Goal: Transaction & Acquisition: Purchase product/service

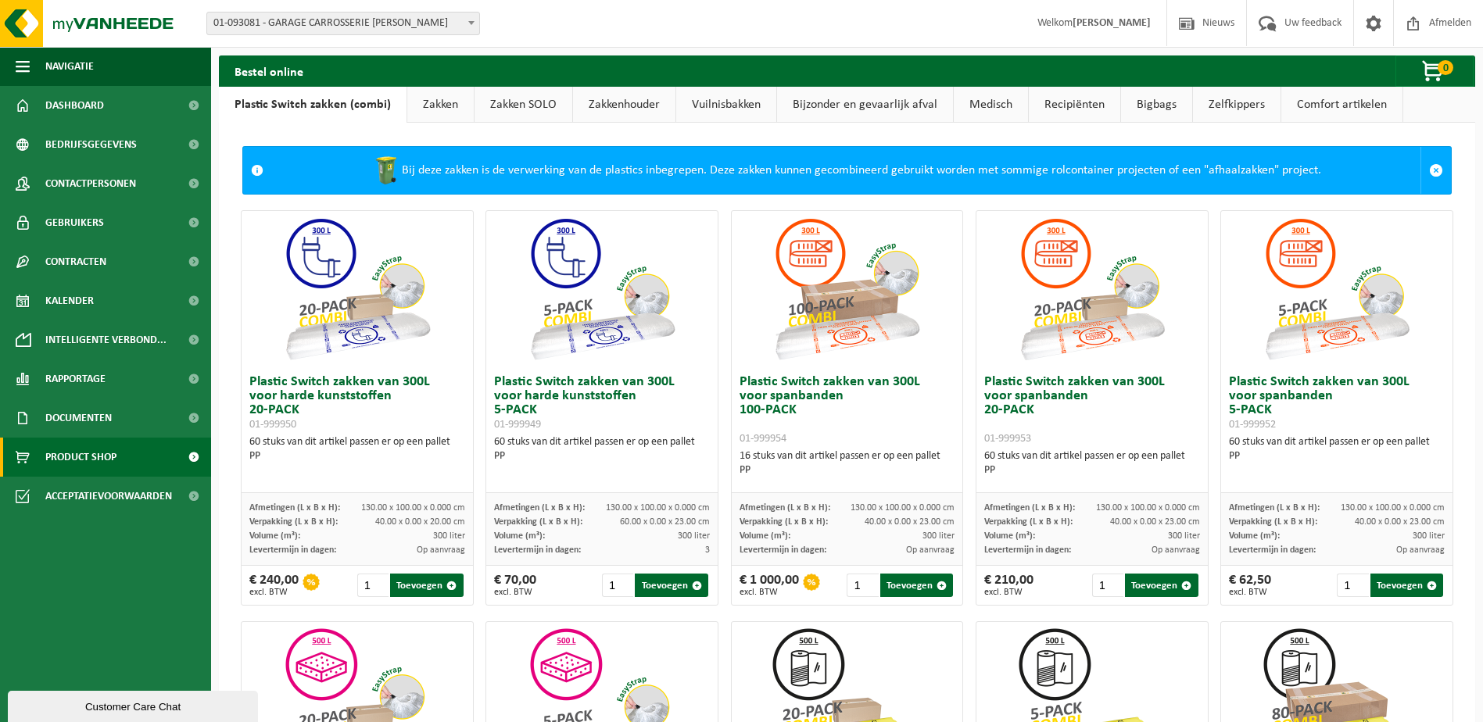
drag, startPoint x: 704, startPoint y: 103, endPoint x: 669, endPoint y: 124, distance: 40.0
click at [704, 103] on link "Vuilnisbakken" at bounding box center [726, 105] width 100 height 36
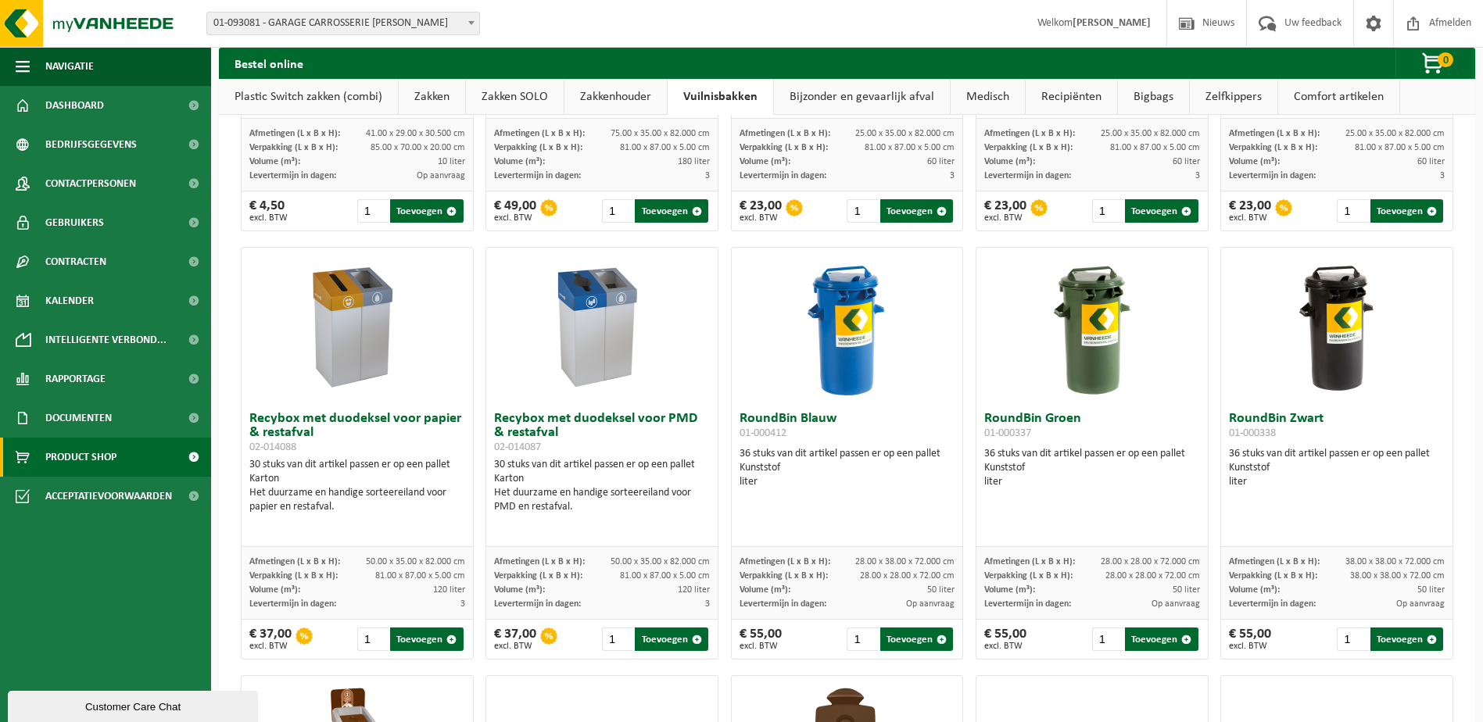
scroll to position [782, 0]
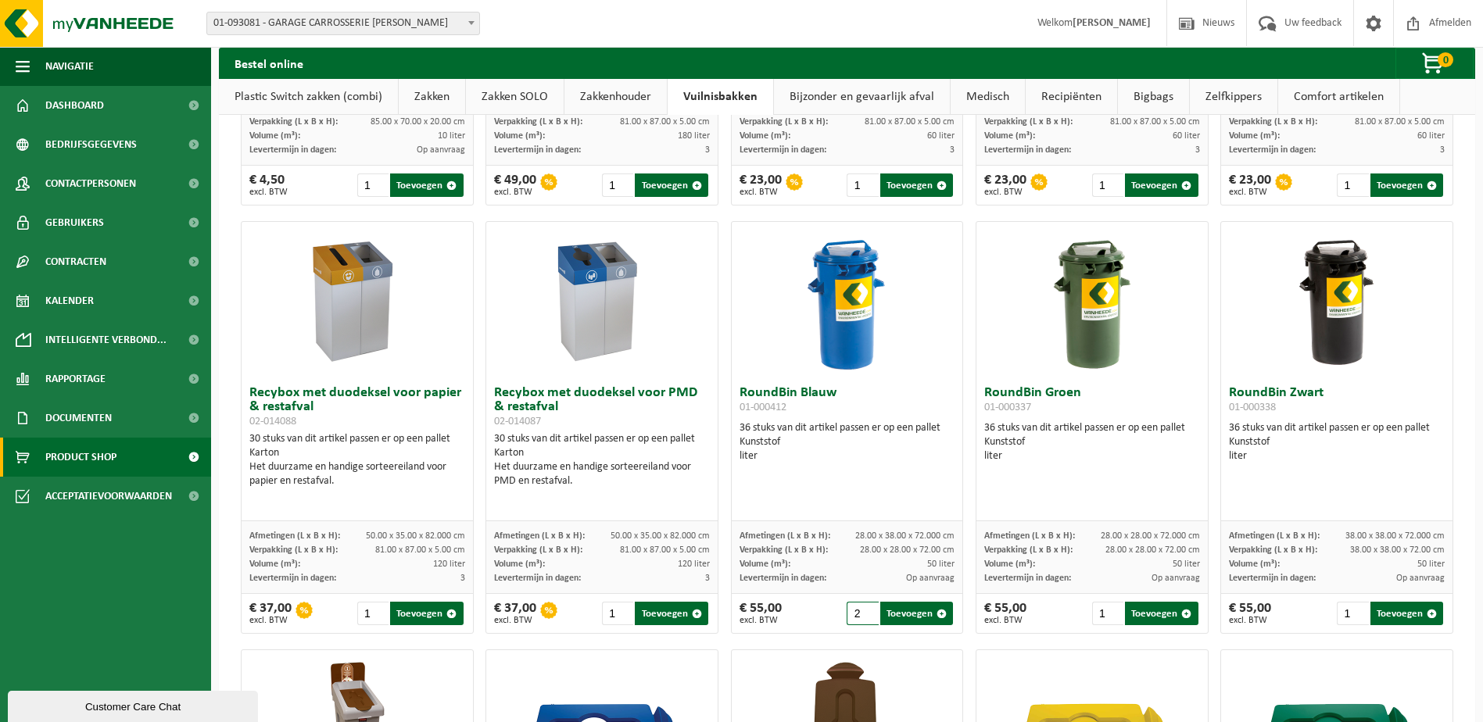
click at [859, 613] on input "2" at bounding box center [862, 613] width 31 height 23
click at [862, 609] on input "3" at bounding box center [862, 613] width 31 height 23
click at [862, 609] on input "4" at bounding box center [862, 613] width 31 height 23
click at [862, 609] on input "5" at bounding box center [862, 613] width 31 height 23
click at [862, 609] on input "6" at bounding box center [862, 613] width 31 height 23
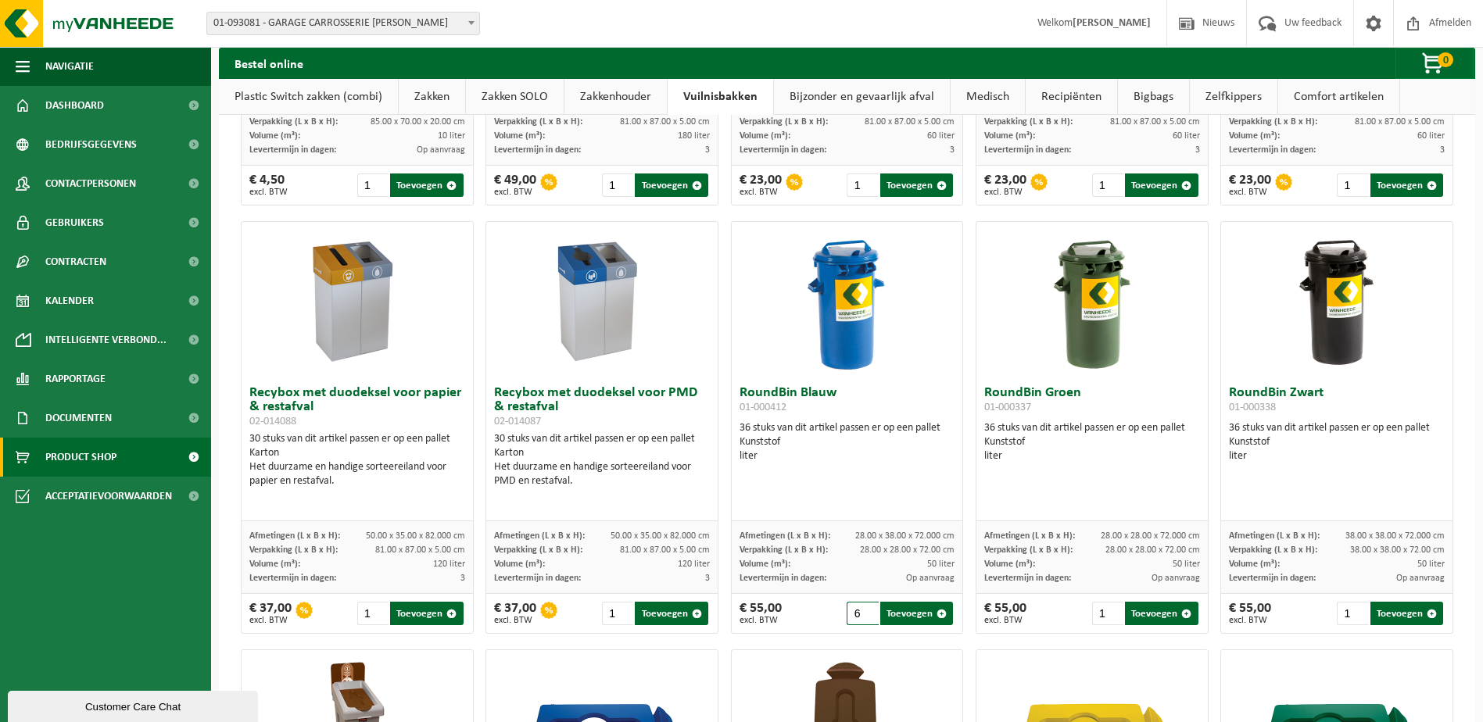
click at [861, 620] on input "6" at bounding box center [862, 613] width 31 height 23
click at [862, 618] on input "5" at bounding box center [862, 613] width 31 height 23
click at [862, 618] on input "4" at bounding box center [862, 613] width 31 height 23
type input "3"
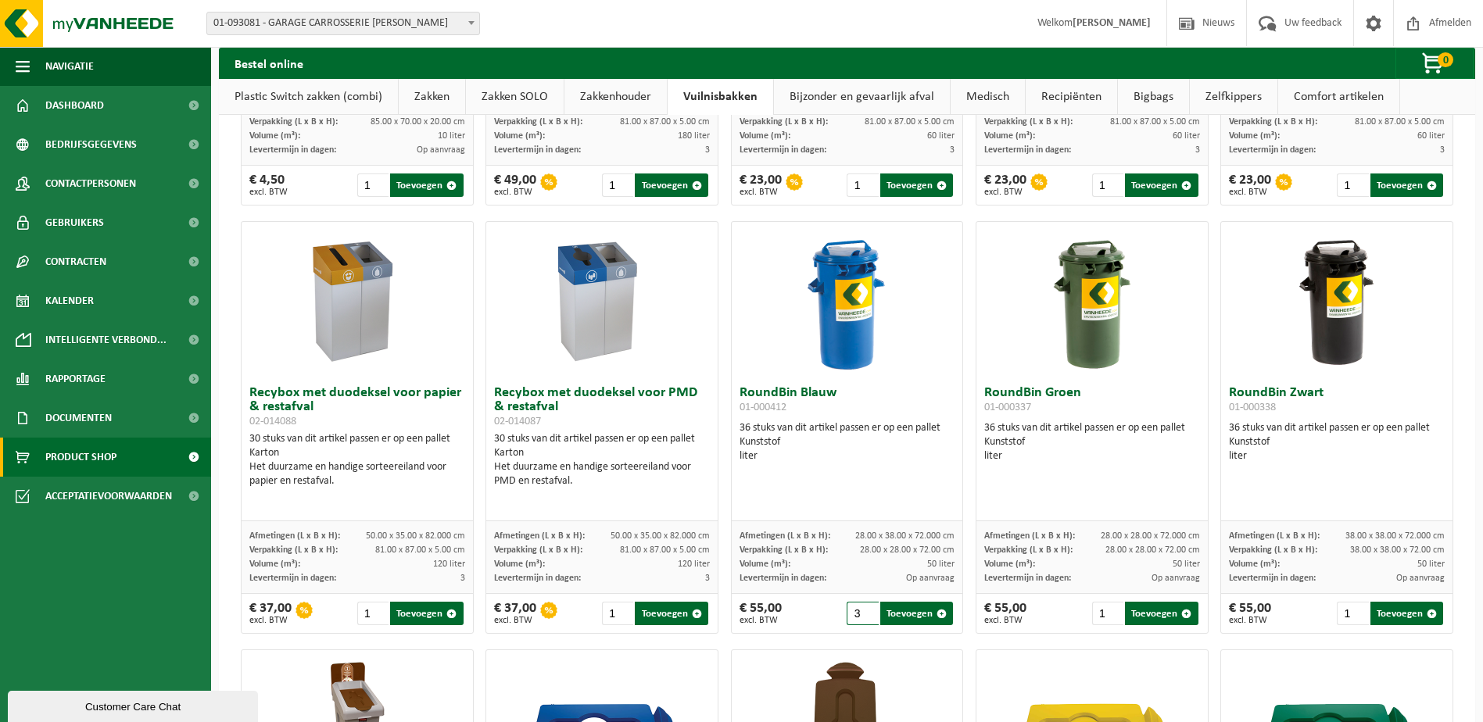
click at [862, 618] on input "3" at bounding box center [862, 613] width 31 height 23
click at [1105, 607] on input "2" at bounding box center [1107, 613] width 31 height 23
click at [1106, 607] on input "3" at bounding box center [1107, 613] width 31 height 23
click at [1106, 607] on input "4" at bounding box center [1107, 613] width 31 height 23
type input "3"
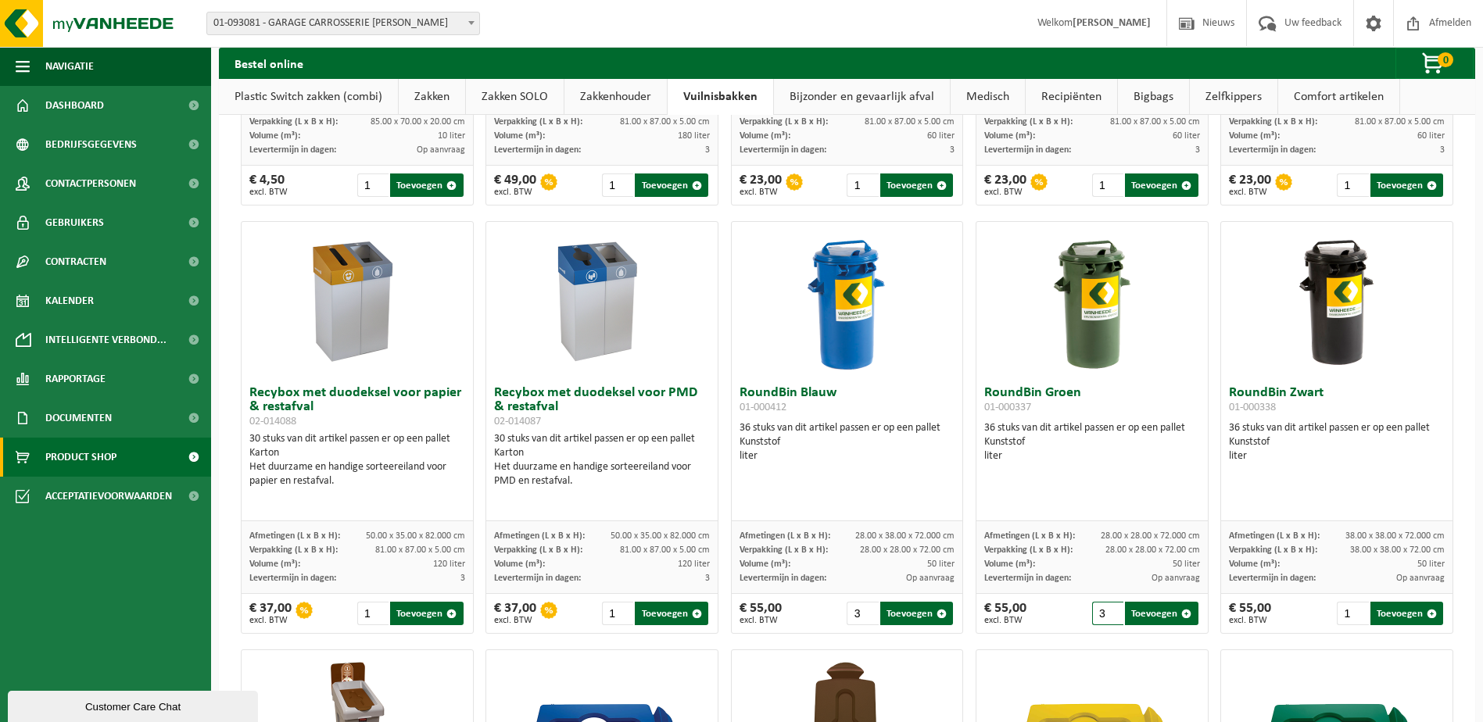
click at [1107, 615] on input "3" at bounding box center [1107, 613] width 31 height 23
click at [1350, 611] on input "2" at bounding box center [1352, 613] width 31 height 23
type input "3"
click at [1350, 611] on input "3" at bounding box center [1352, 613] width 31 height 23
click at [907, 610] on button "Toevoegen" at bounding box center [916, 613] width 73 height 23
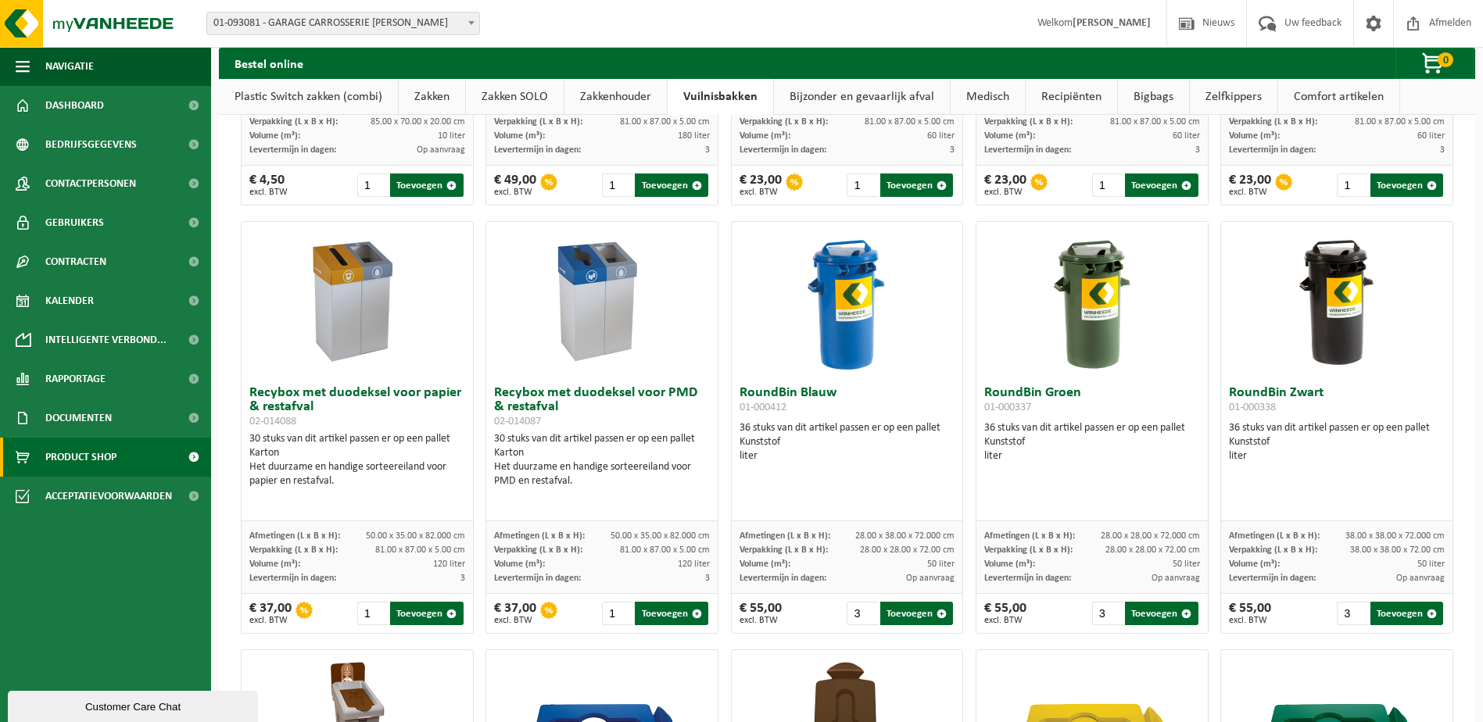
type input "1"
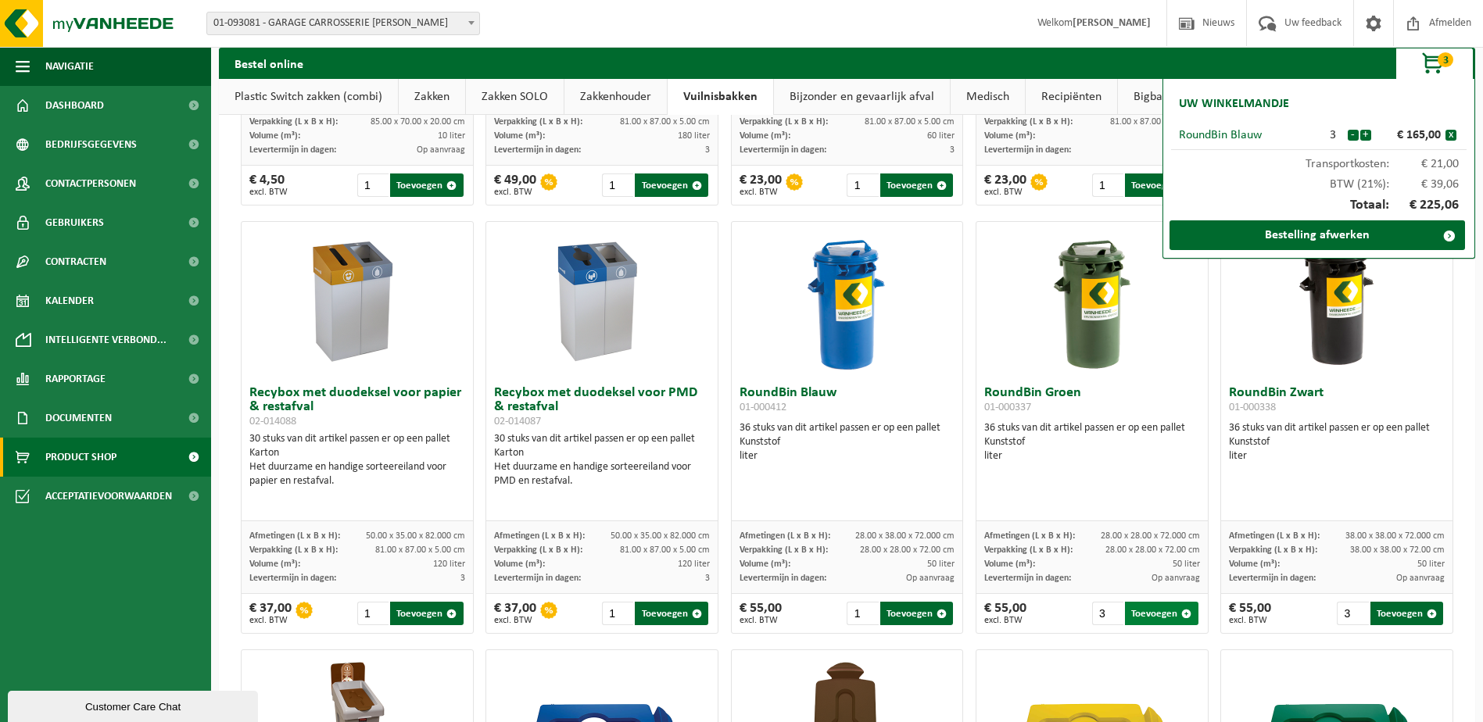
click at [1177, 609] on button "Toevoegen" at bounding box center [1161, 613] width 73 height 23
type input "1"
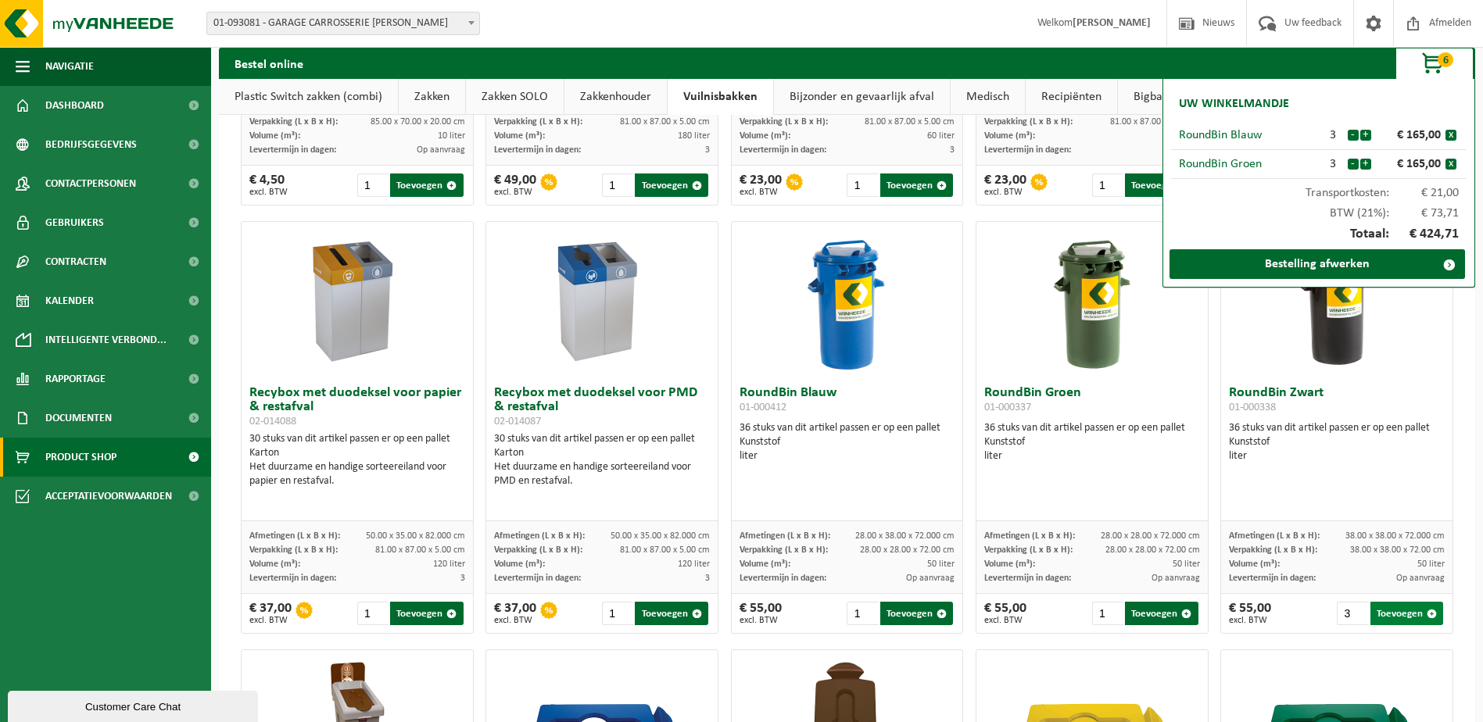
click at [1393, 611] on button "Toevoegen" at bounding box center [1407, 613] width 73 height 23
type input "1"
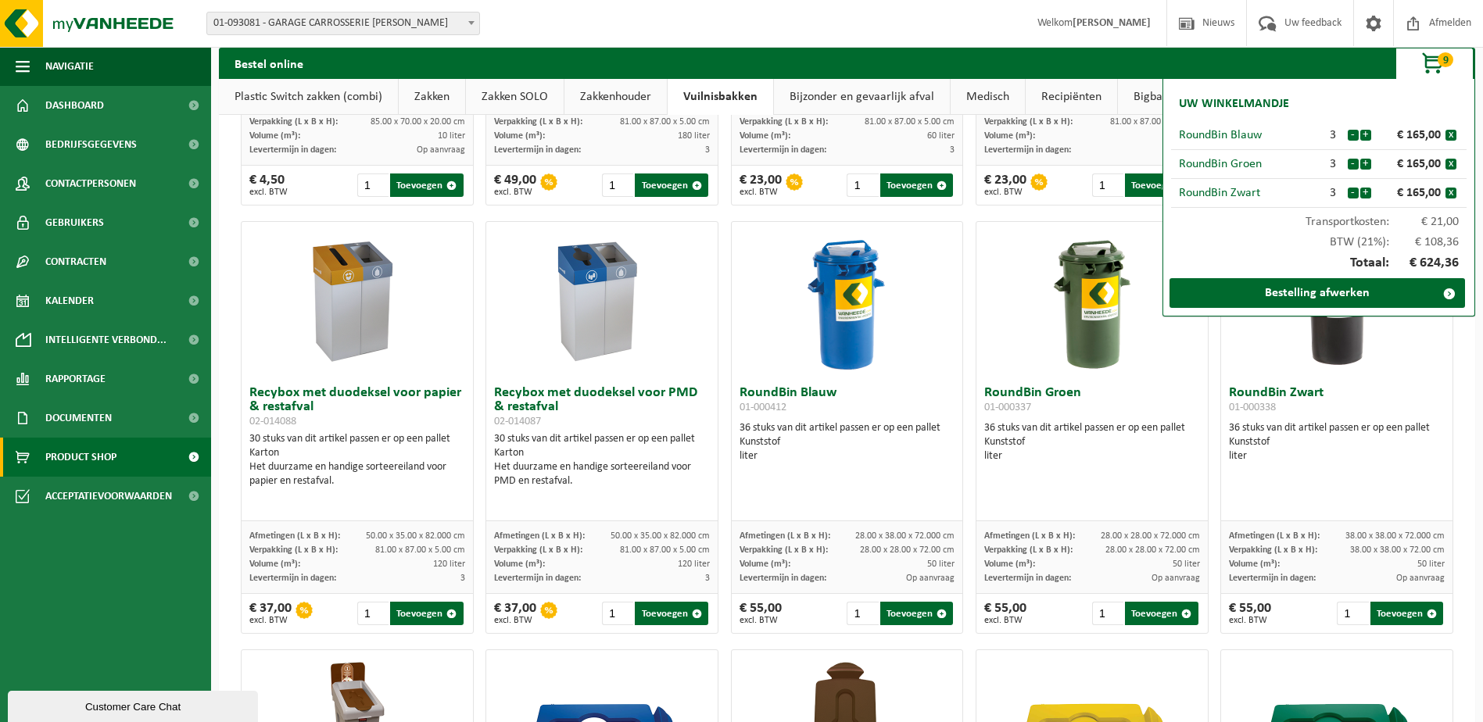
click at [611, 95] on link "Zakkenhouder" at bounding box center [615, 97] width 102 height 36
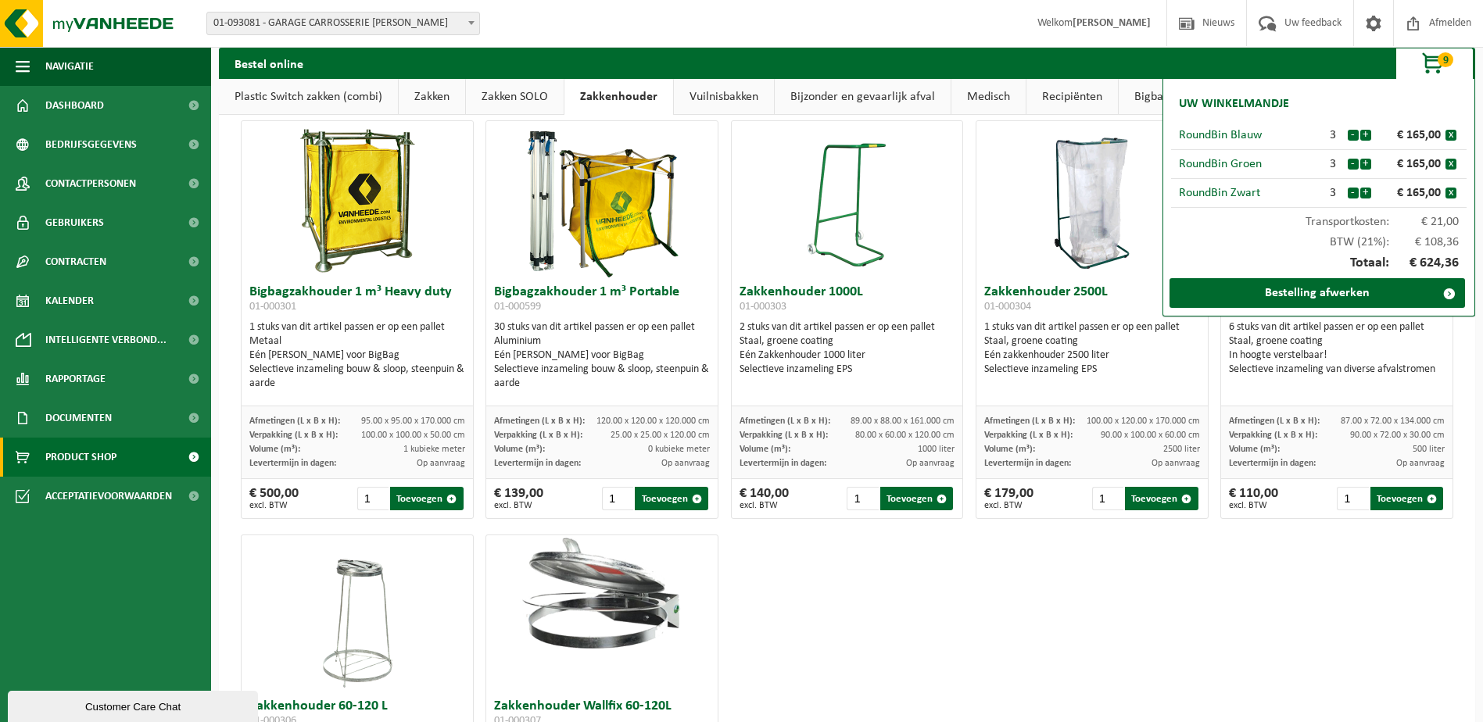
scroll to position [0, 0]
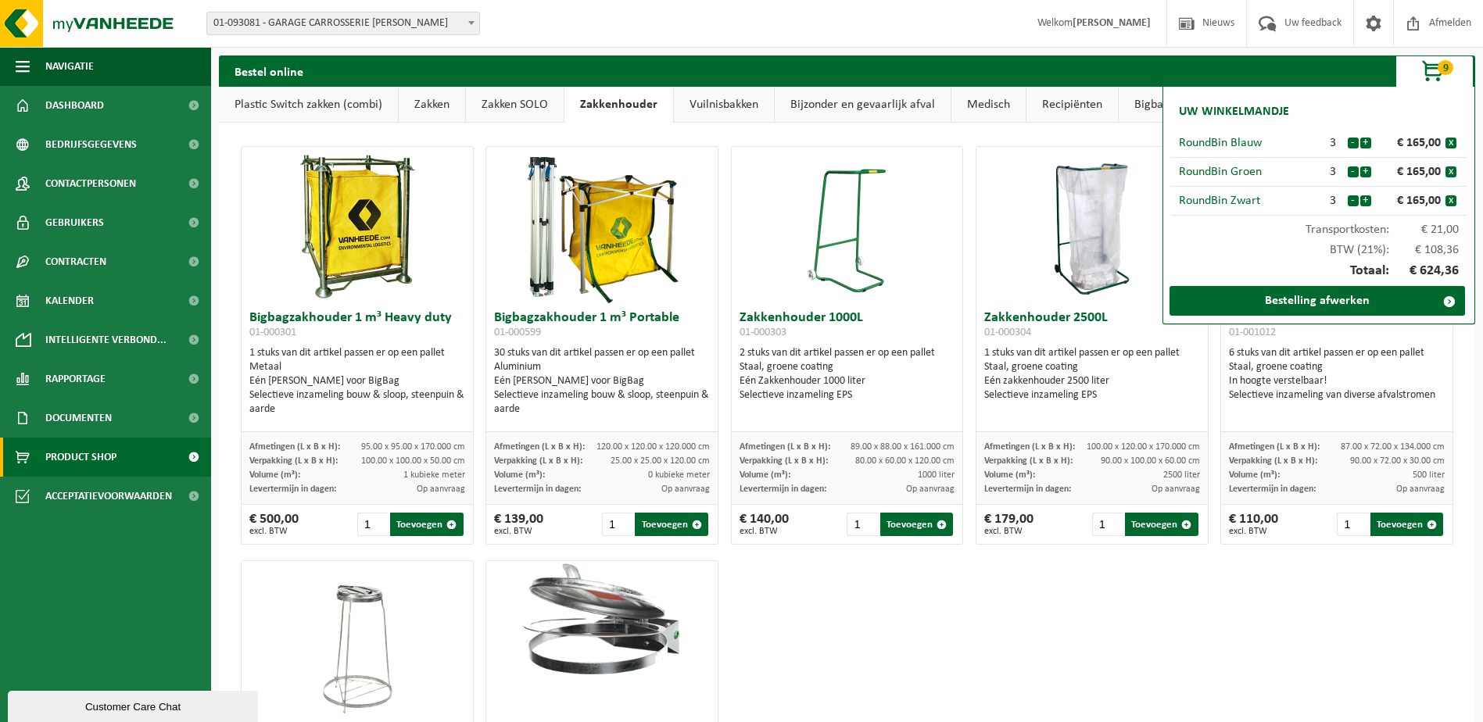
click at [1084, 595] on div "Bigbagzakhouder 1 m³ Heavy duty 01-000301 1 stuks van dit artikel passen er op …" at bounding box center [847, 552] width 1225 height 829
click at [1438, 71] on span "button" at bounding box center [1434, 71] width 78 height 31
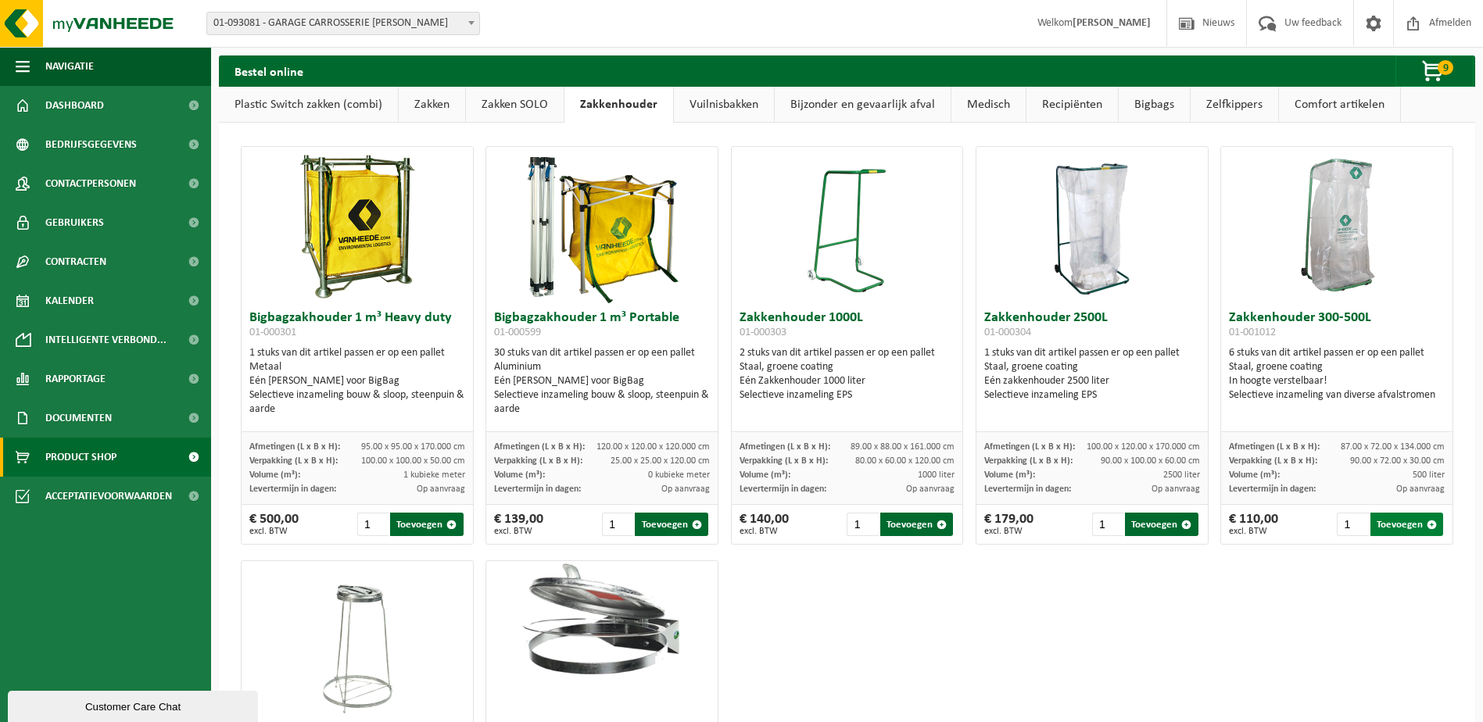
click at [1407, 518] on button "Toevoegen" at bounding box center [1407, 524] width 73 height 23
click at [1414, 70] on span "button" at bounding box center [1434, 71] width 78 height 31
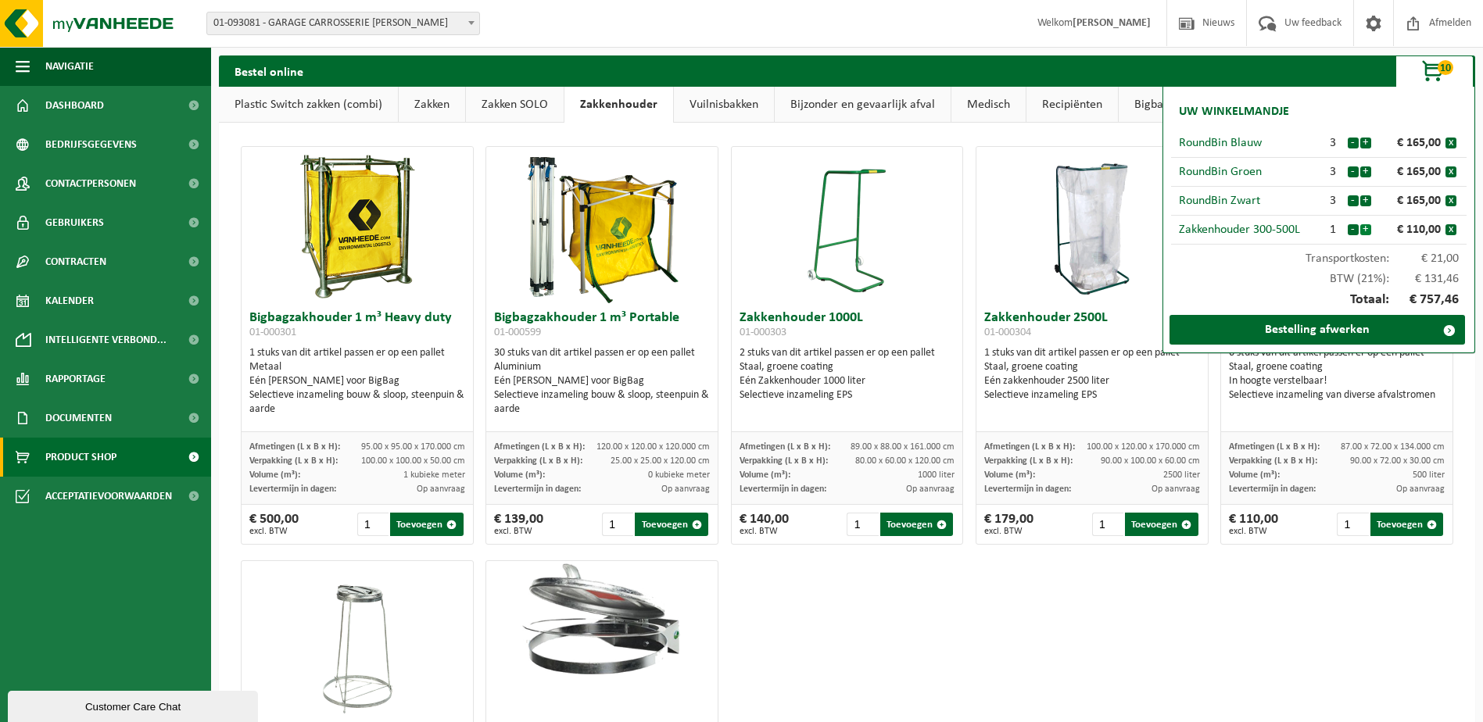
click at [1362, 231] on button "+" at bounding box center [1365, 229] width 11 height 11
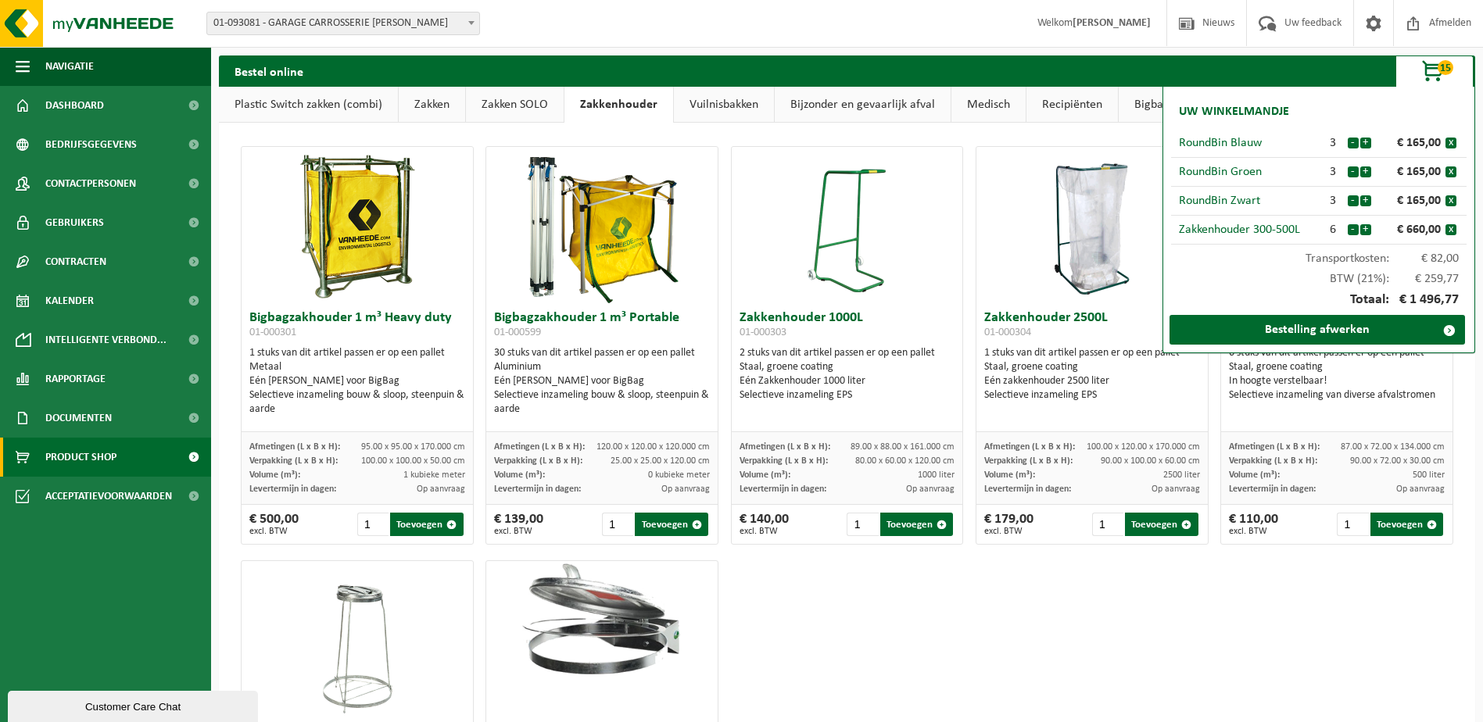
click at [1191, 586] on div "Bigbagzakhouder 1 m³ Heavy duty 01-000301 1 stuks van dit artikel passen er op …" at bounding box center [847, 552] width 1225 height 829
click at [1170, 60] on div "Bestel online 15 Uw winkelmandje RoundBin Blauw 3 - + € 165,00 x RoundBin Groen…" at bounding box center [847, 71] width 1256 height 31
click at [435, 107] on link "Zakken" at bounding box center [432, 105] width 66 height 36
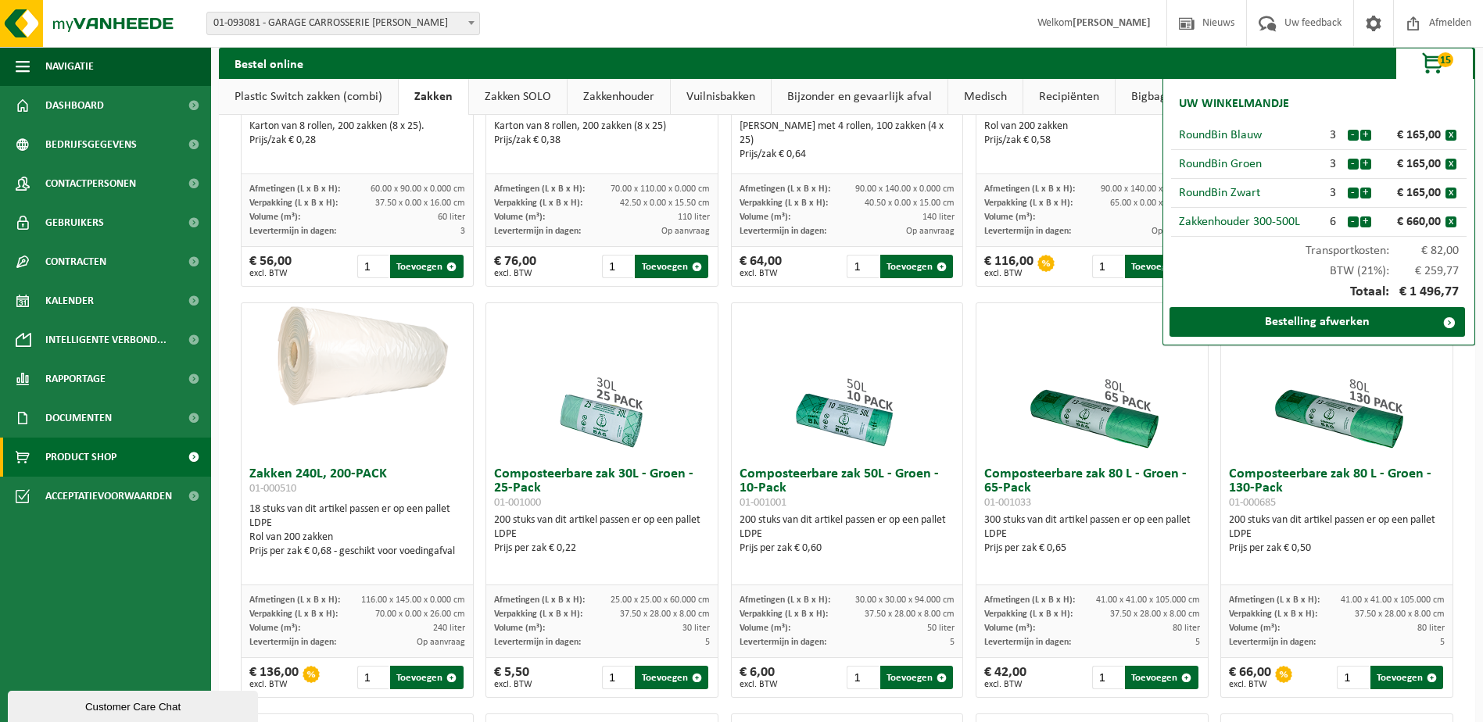
scroll to position [391, 0]
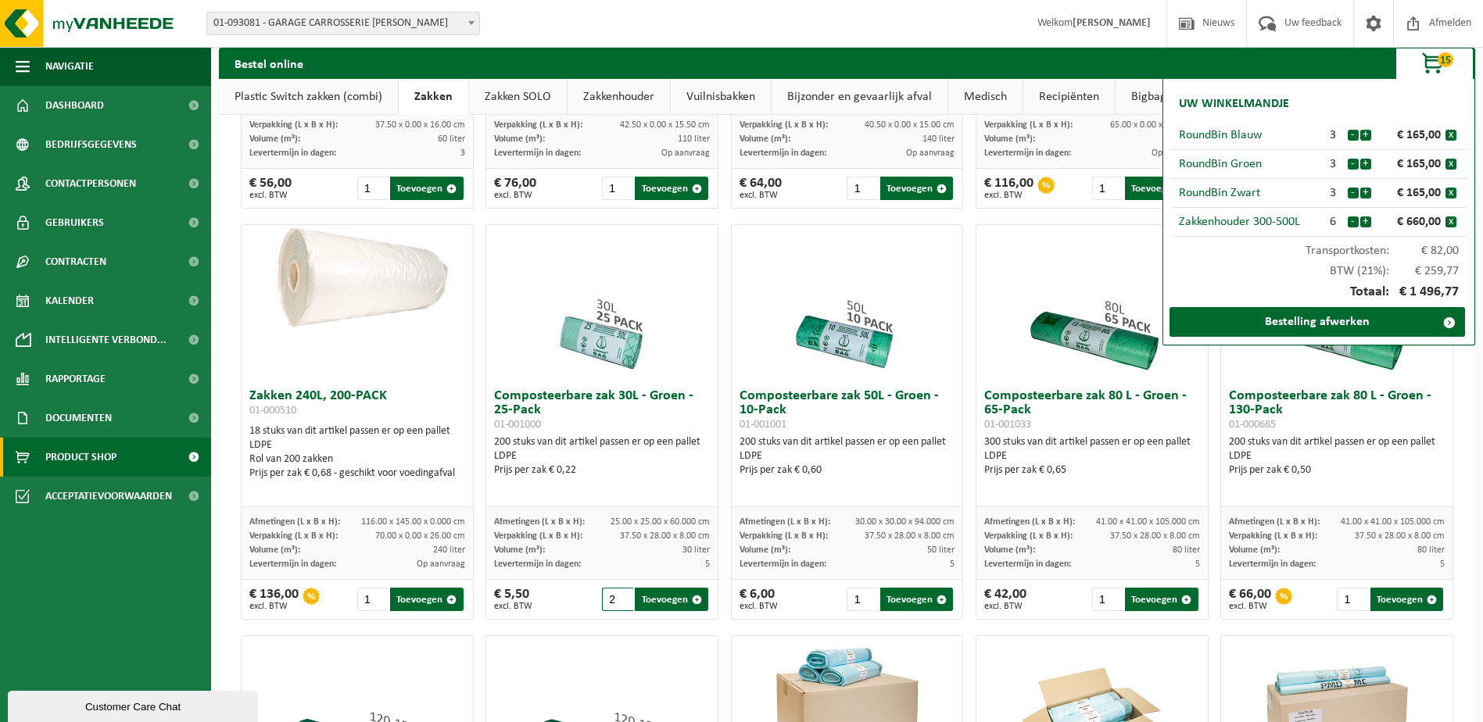
click at [621, 597] on input "2" at bounding box center [617, 599] width 31 height 23
click at [681, 600] on button "Toevoegen" at bounding box center [671, 599] width 73 height 23
type input "1"
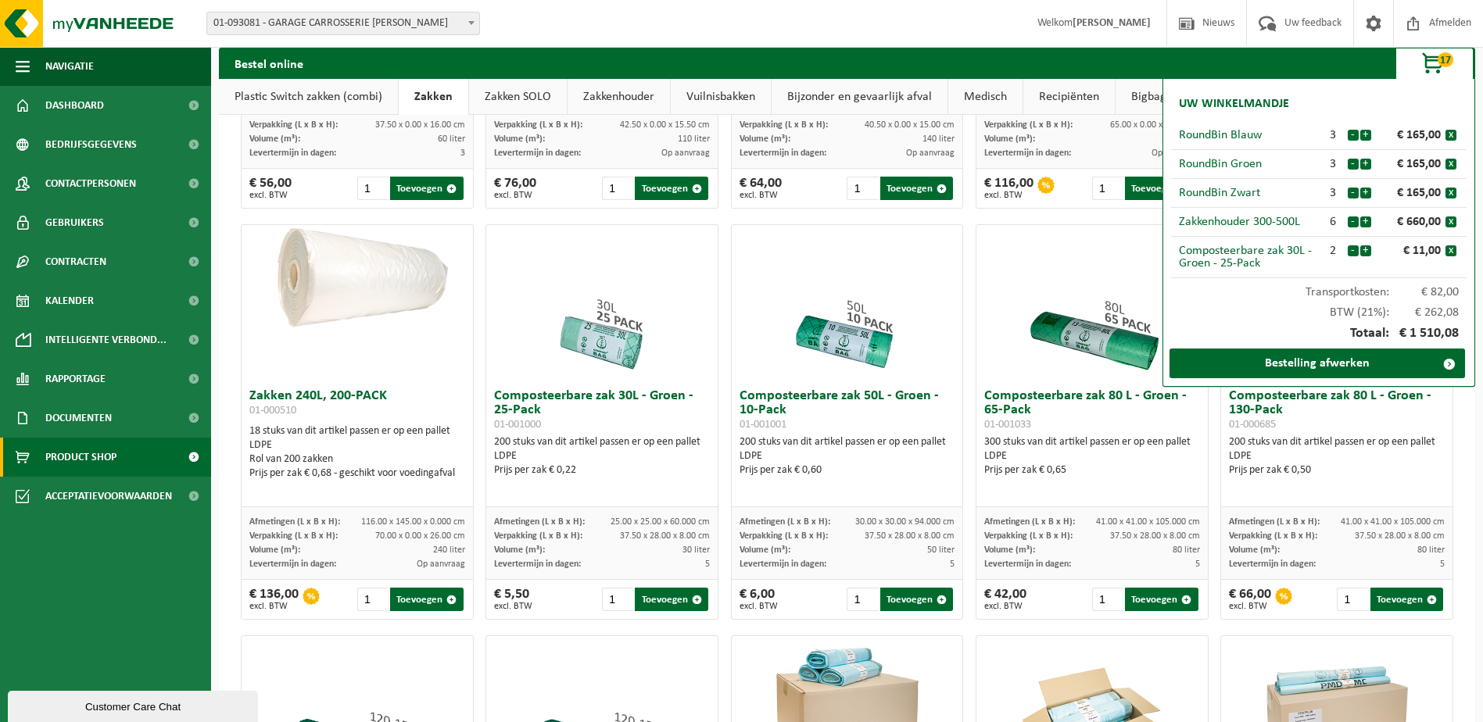
drag, startPoint x: 1363, startPoint y: 420, endPoint x: 1457, endPoint y: 396, distance: 96.9
drag, startPoint x: 1293, startPoint y: 436, endPoint x: 1435, endPoint y: 470, distance: 146.2
click at [1435, 470] on div "Composteerbare zak 80 L - Groen - 130-Pack 01-000685 200 stuks van dit artikel …" at bounding box center [1336, 445] width 231 height 126
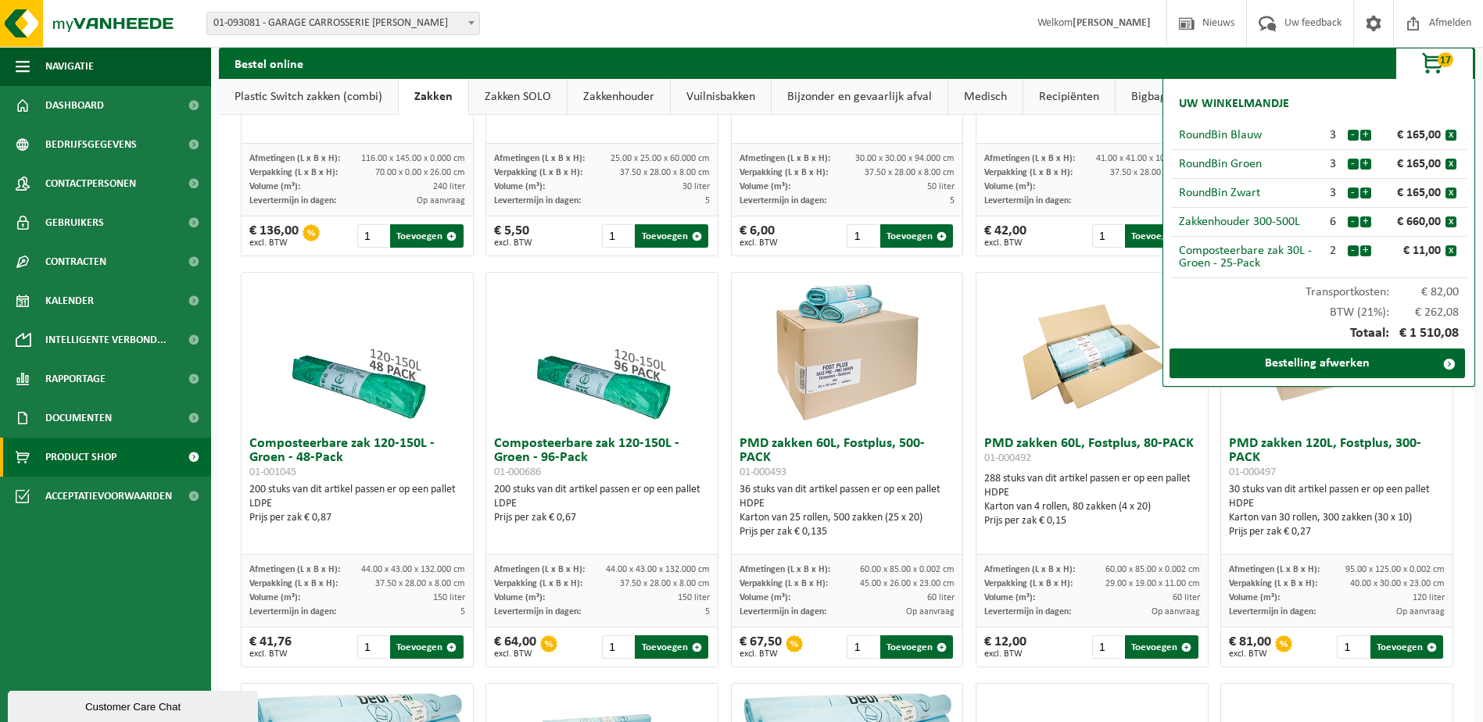
scroll to position [782, 0]
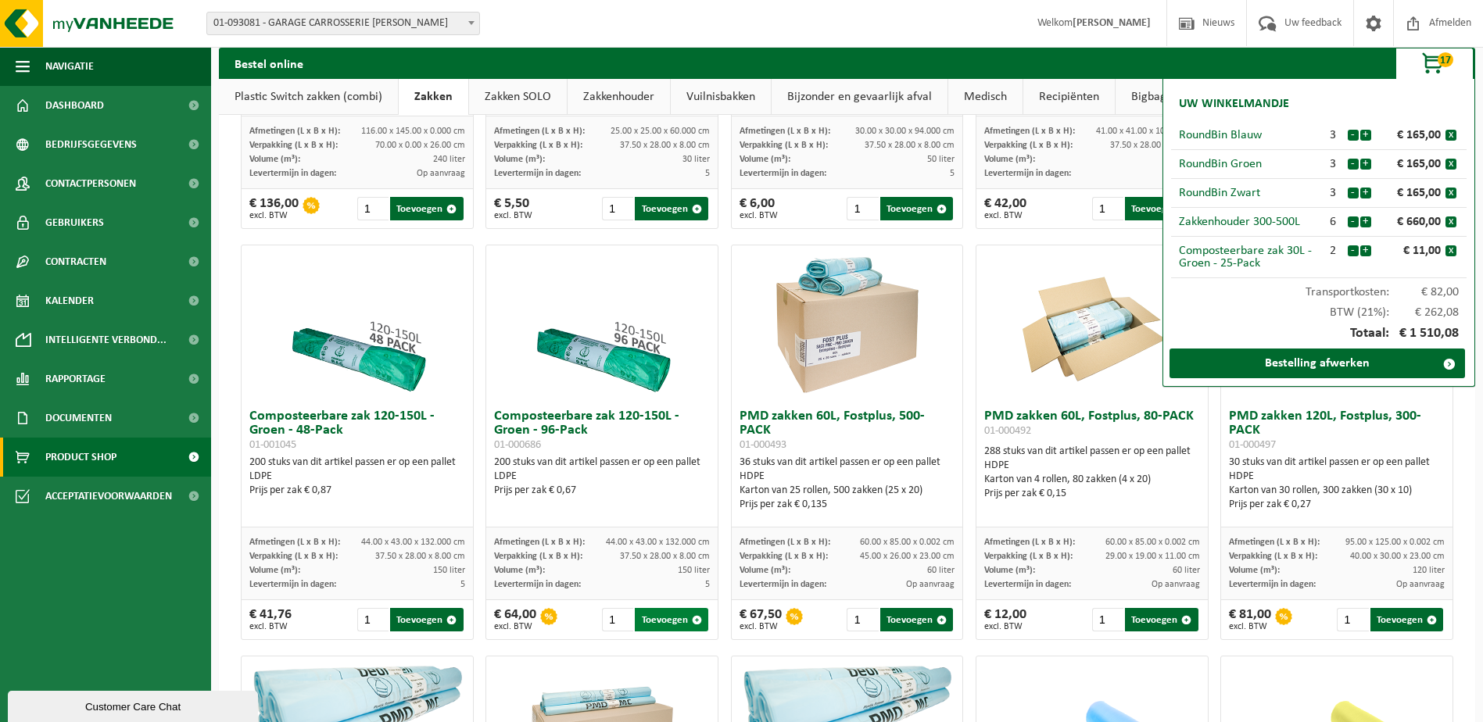
click at [664, 614] on button "Toevoegen" at bounding box center [671, 619] width 73 height 23
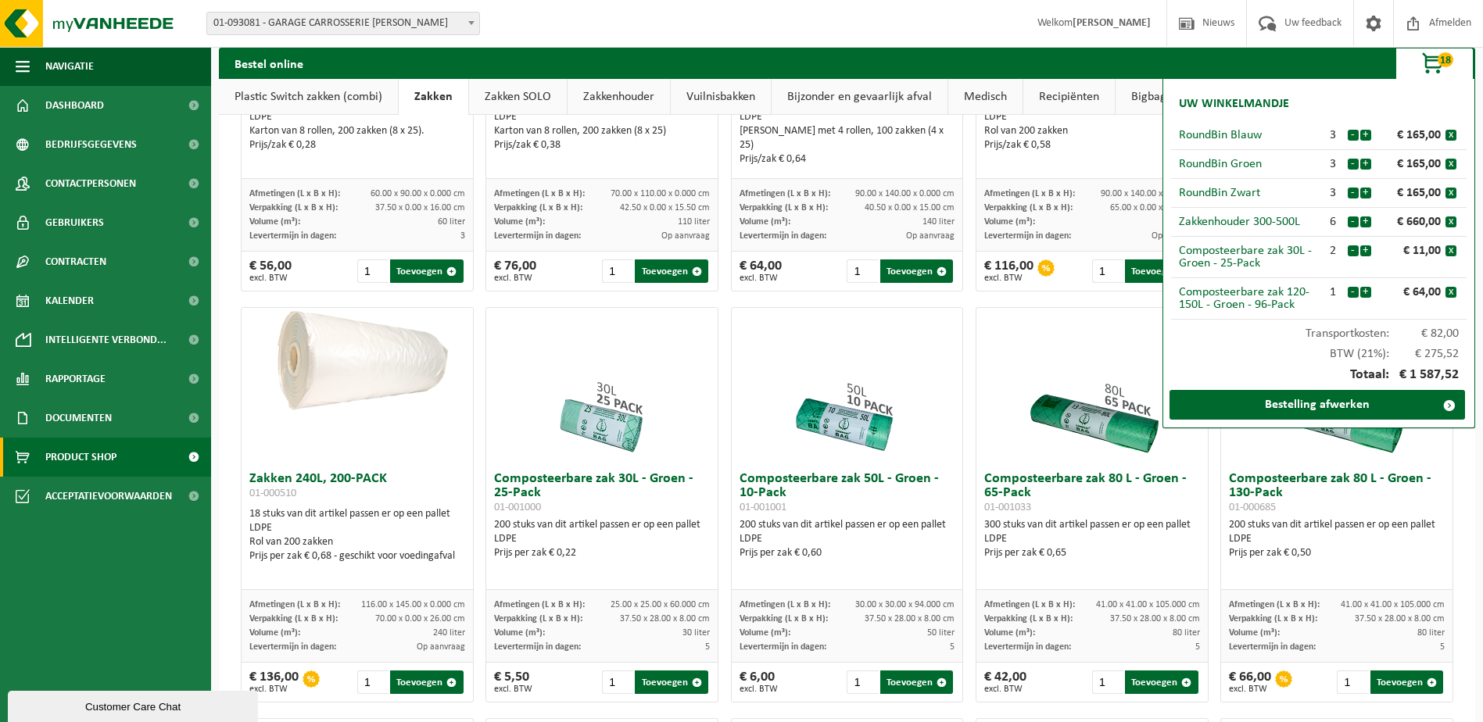
scroll to position [0, 0]
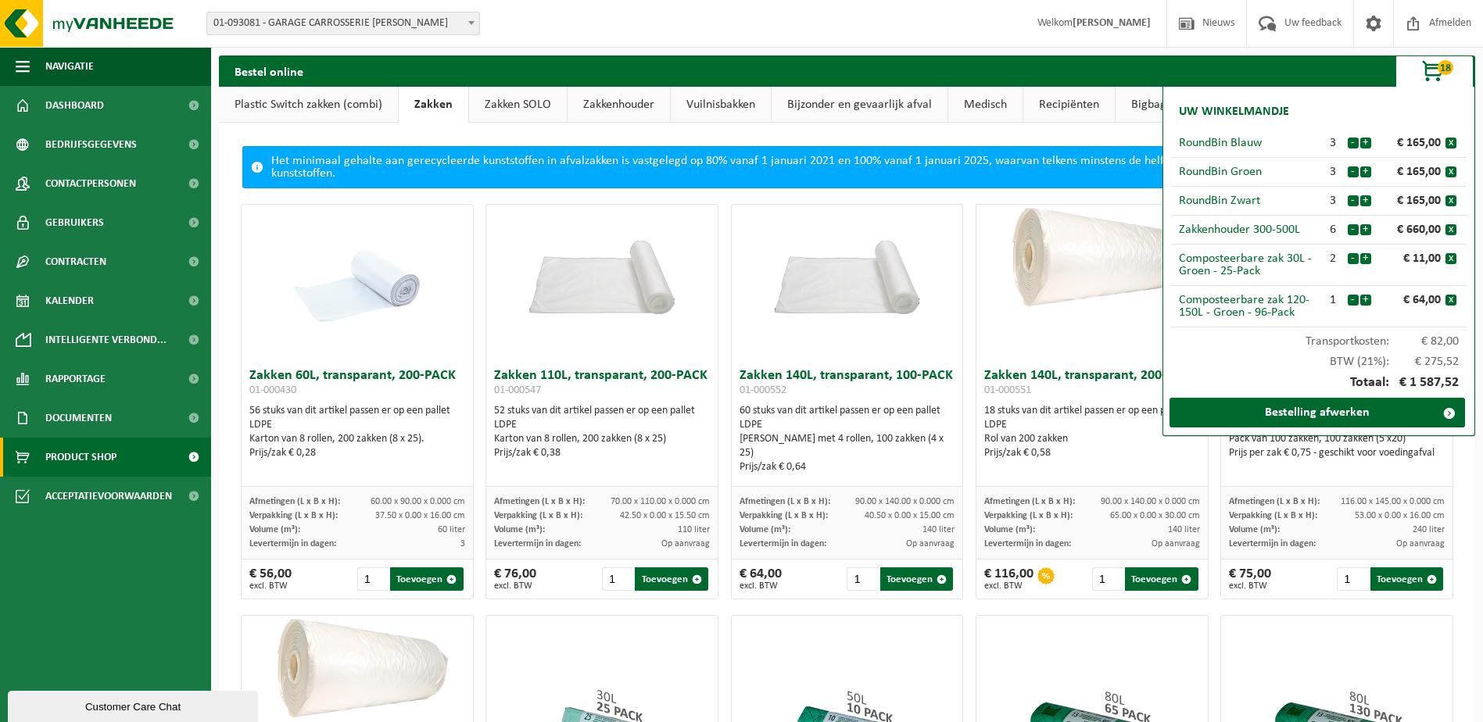
click at [373, 101] on link "Plastic Switch zakken (combi)" at bounding box center [308, 105] width 179 height 36
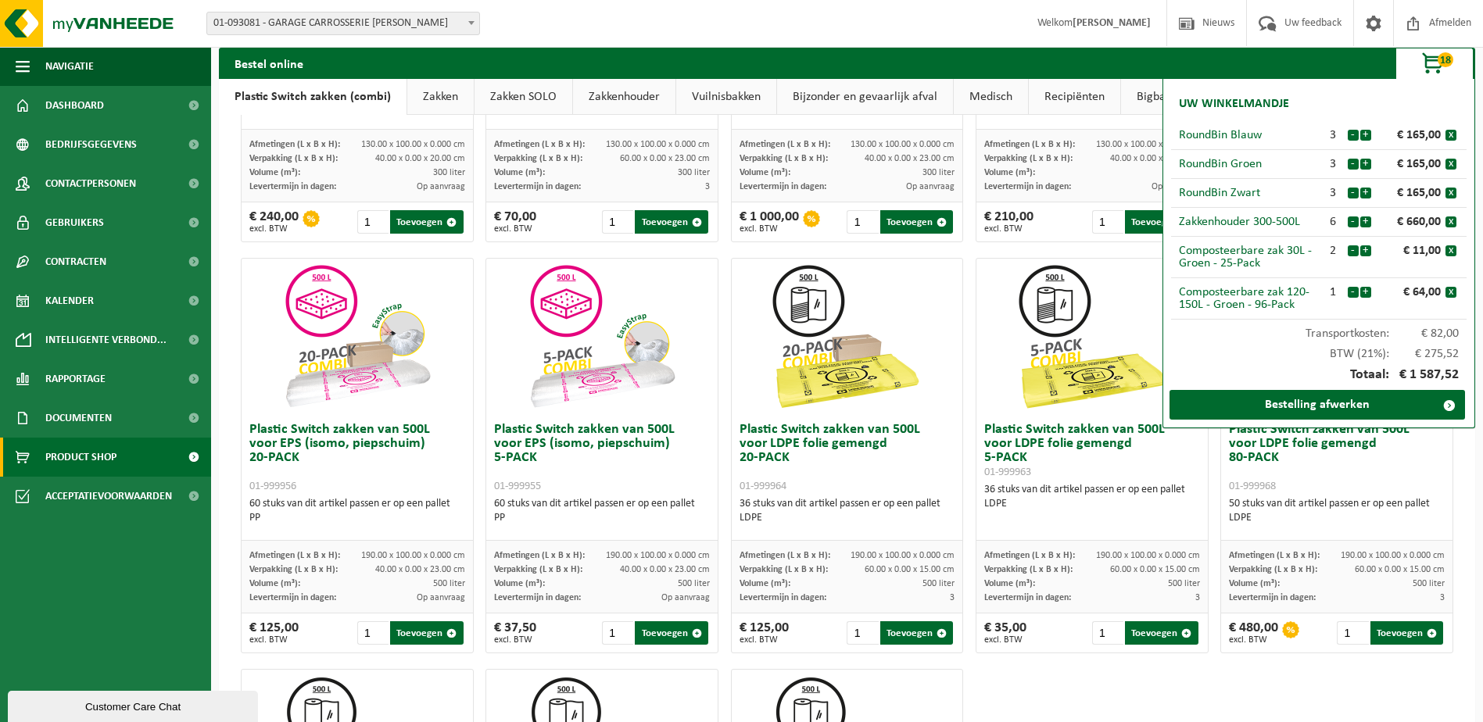
scroll to position [391, 0]
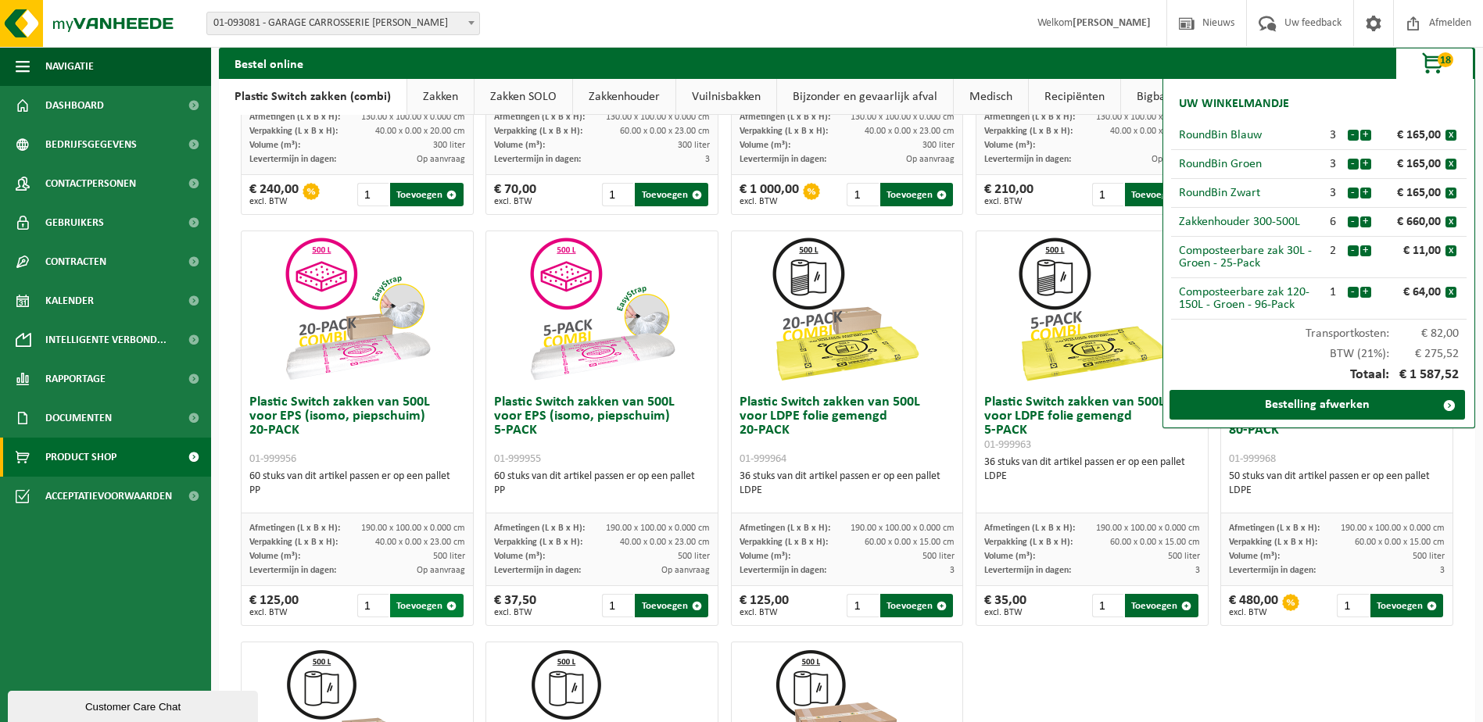
click at [415, 607] on button "Toevoegen" at bounding box center [426, 605] width 73 height 23
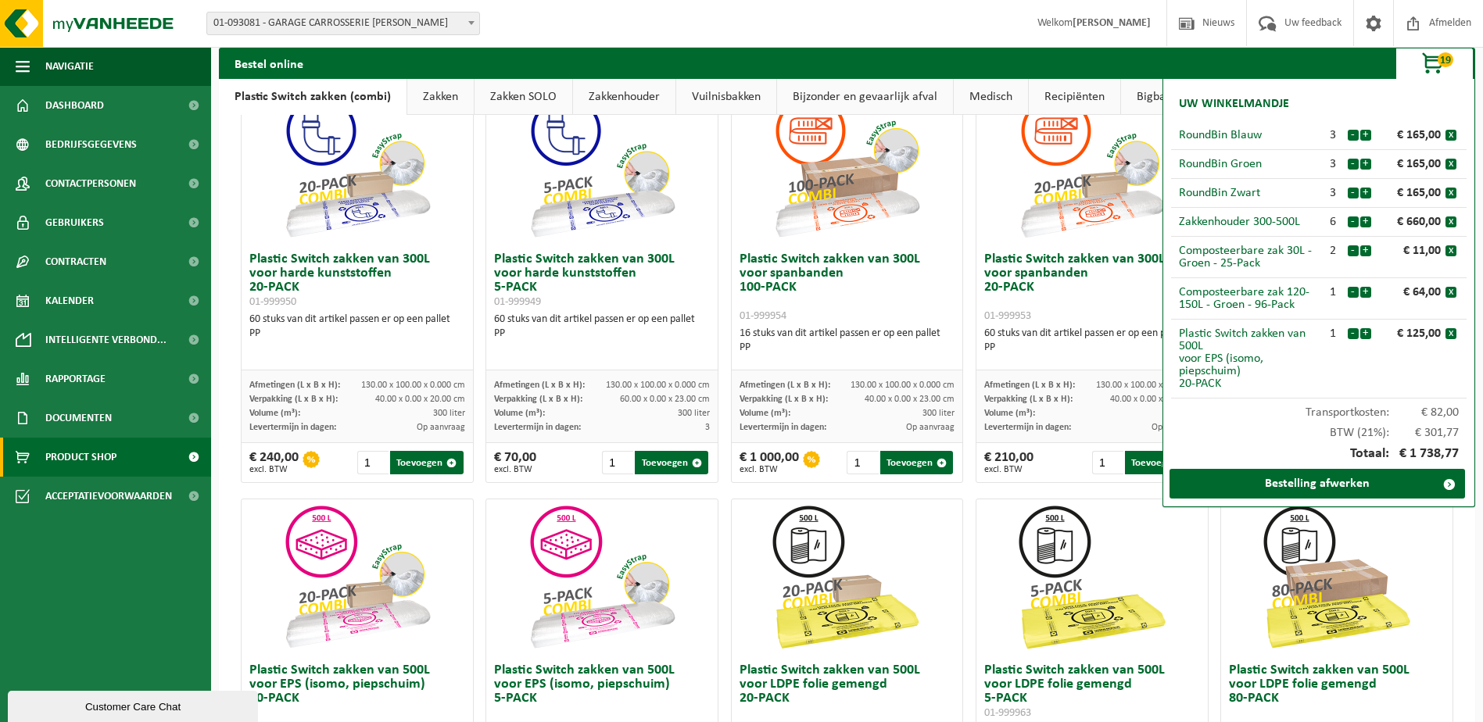
scroll to position [0, 0]
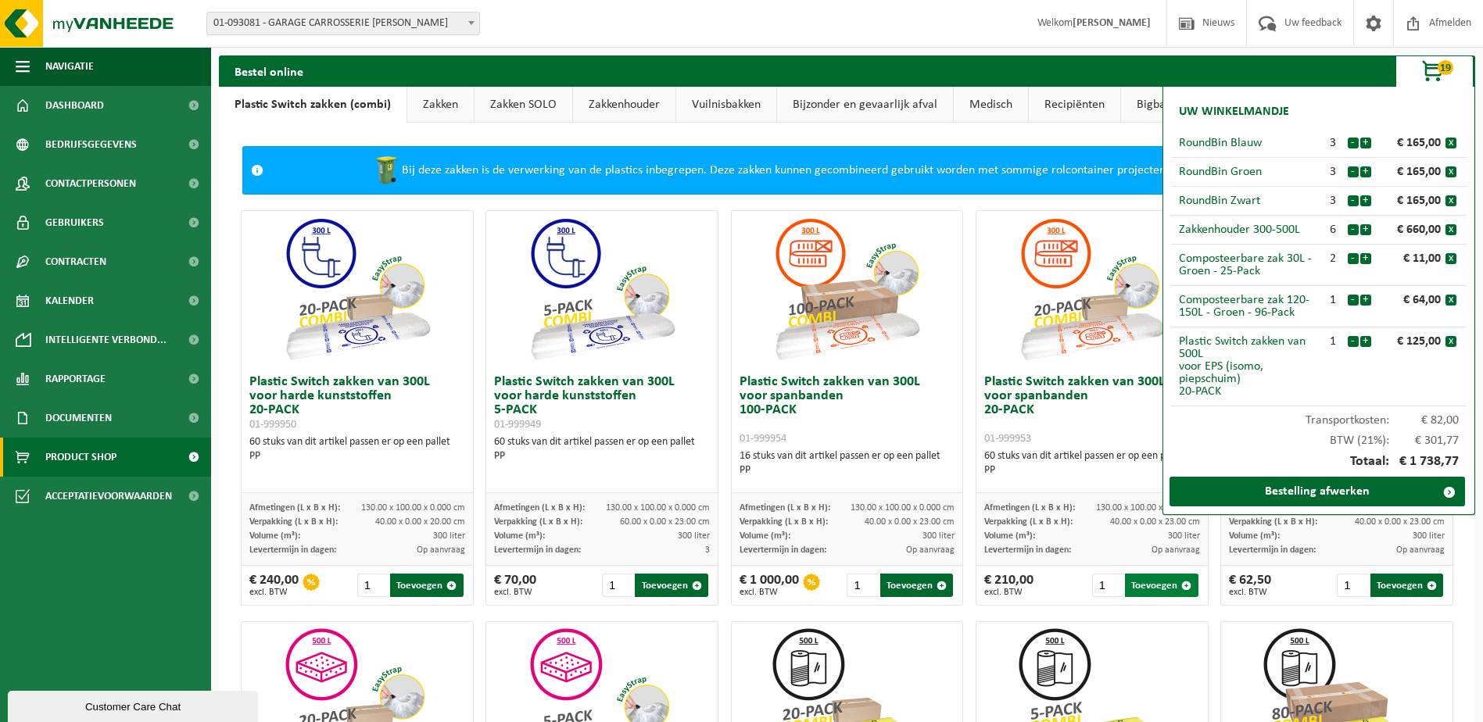
click at [1139, 581] on button "Toevoegen" at bounding box center [1161, 585] width 73 height 23
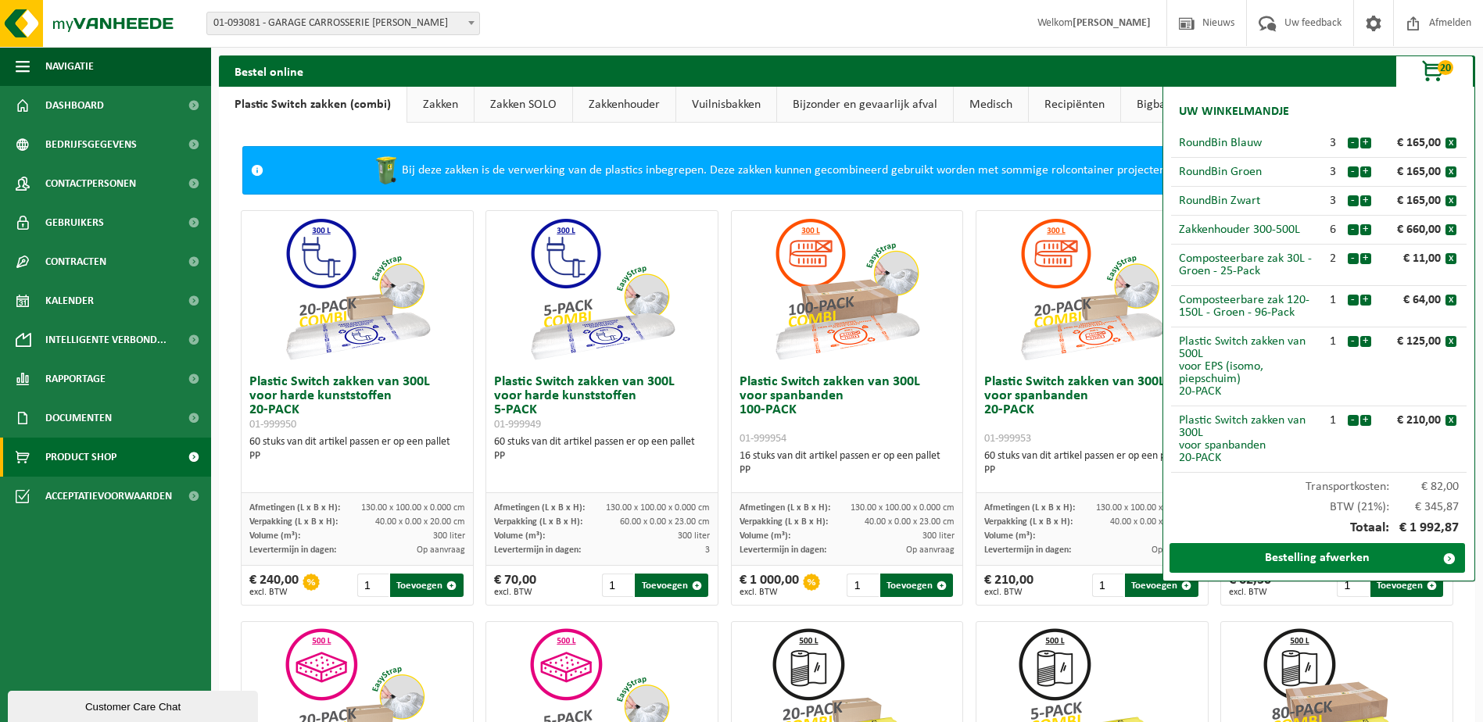
click at [1321, 558] on link "Bestelling afwerken" at bounding box center [1318, 558] width 296 height 30
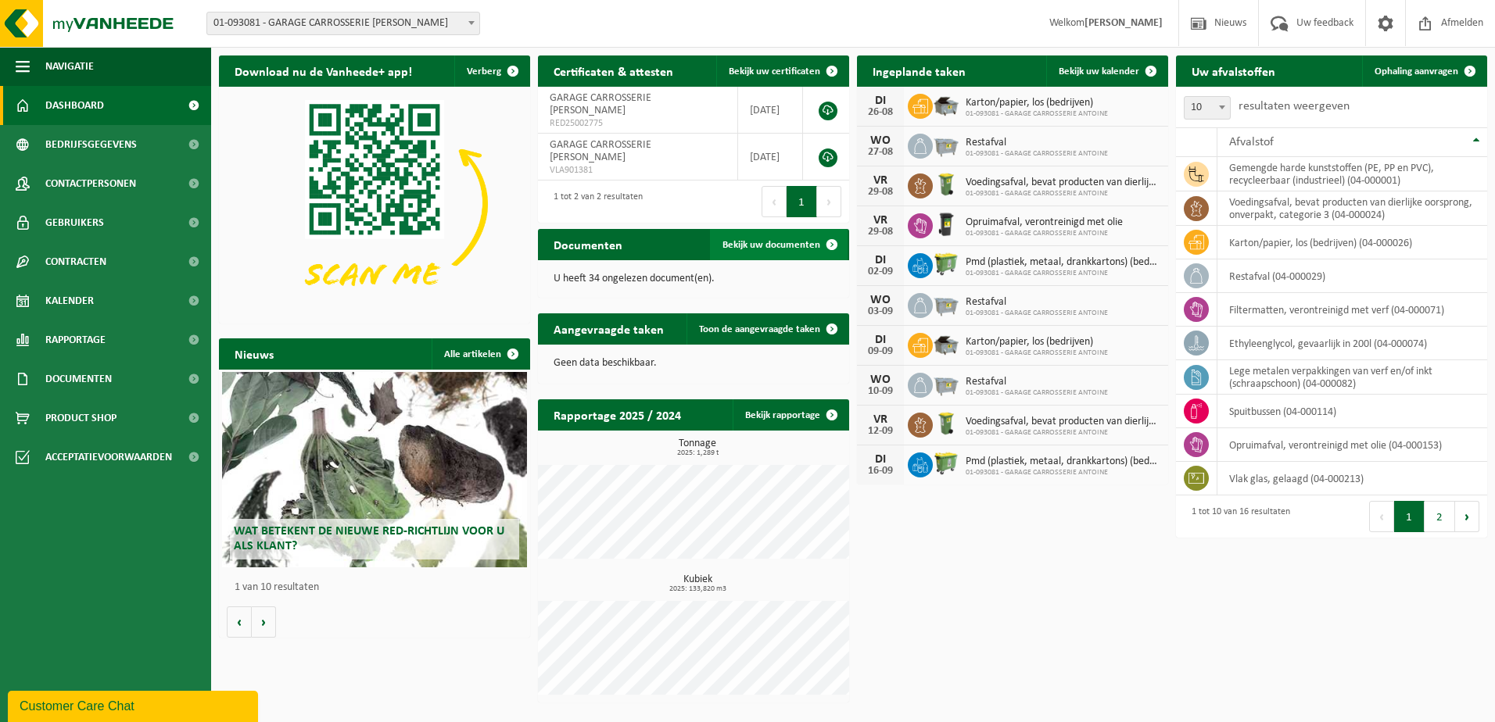
click at [785, 240] on span "Bekijk uw documenten" at bounding box center [771, 245] width 98 height 10
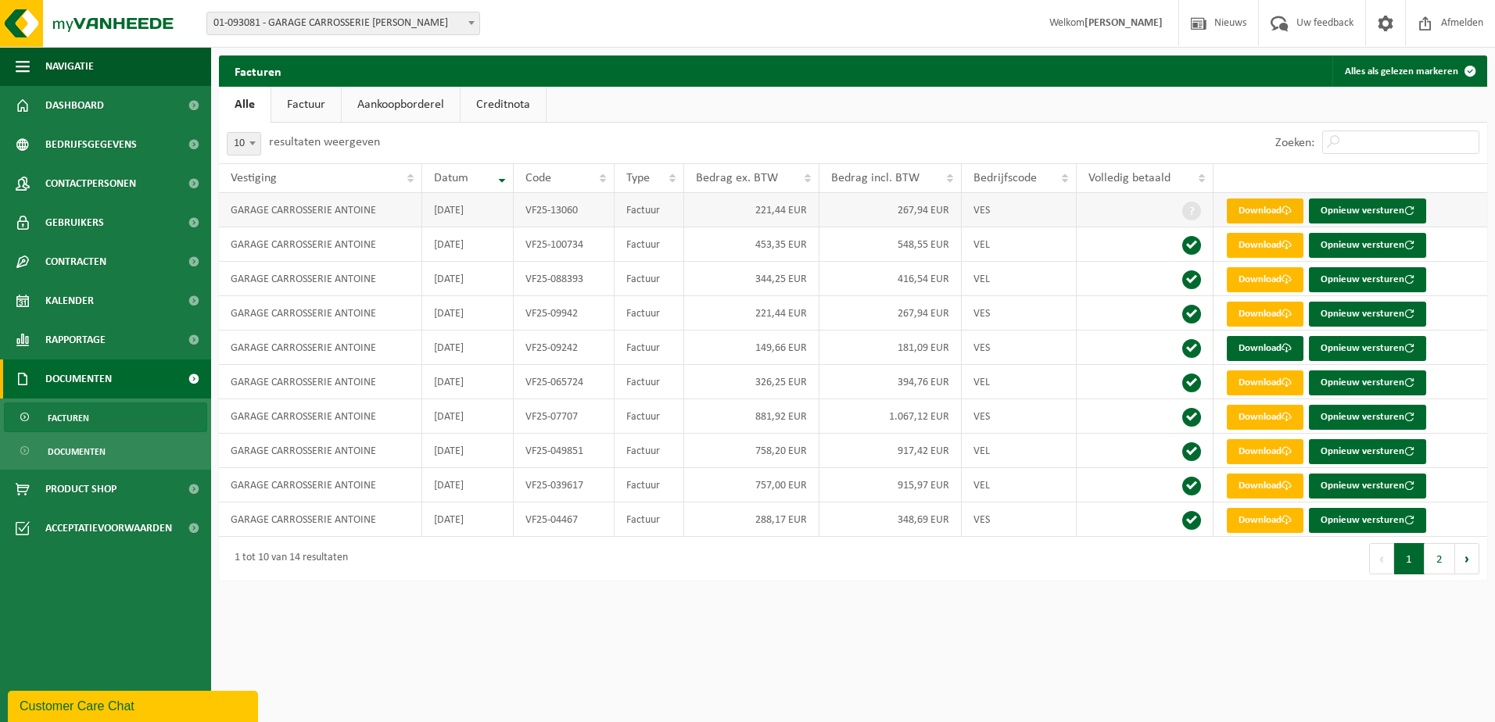
click at [1276, 207] on link "Download" at bounding box center [1265, 211] width 77 height 25
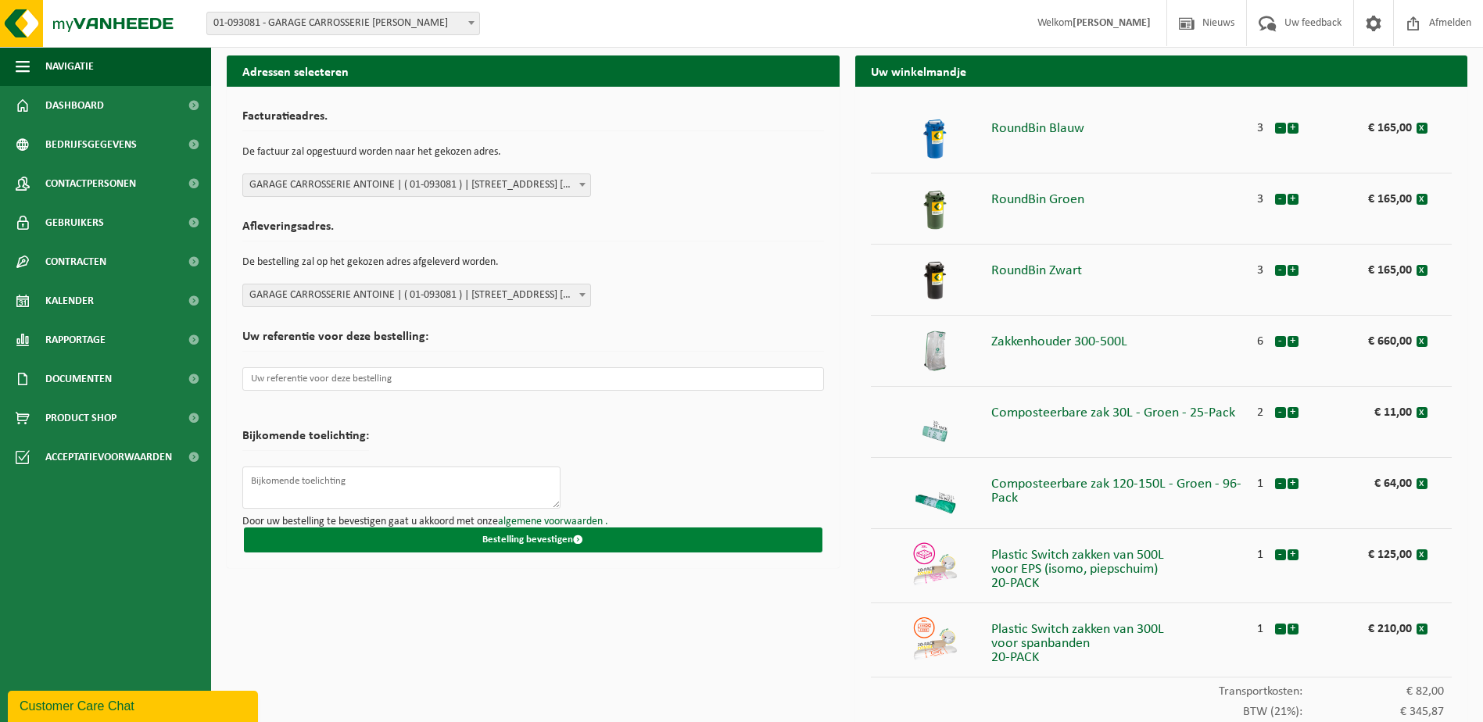
drag, startPoint x: 705, startPoint y: 540, endPoint x: 708, endPoint y: 531, distance: 9.9
click at [704, 540] on button "Bestelling bevestigen" at bounding box center [533, 540] width 579 height 25
